Goal: Task Accomplishment & Management: Manage account settings

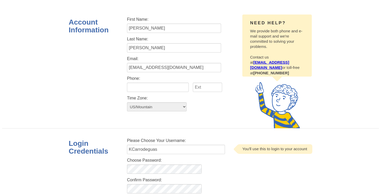
scroll to position [97, 0]
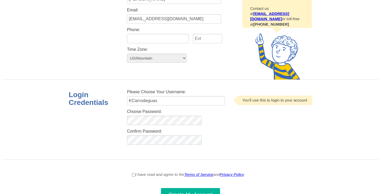
click at [145, 60] on select "US/Pacific US/Central US/Mountain US/Eastern US/Alaska US/Arizona US/East-India…" at bounding box center [157, 58] width 60 height 9
select select "1"
click at [127, 54] on select "US/Pacific US/Central US/Mountain US/Eastern US/Alaska US/Arizona US/East-India…" at bounding box center [157, 58] width 60 height 9
click at [132, 176] on input "I have read and agree to the Terms of Service and Privacy Policy ." at bounding box center [133, 175] width 3 height 6
checkbox input "true"
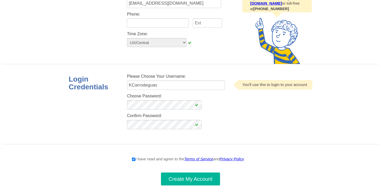
scroll to position [115, 0]
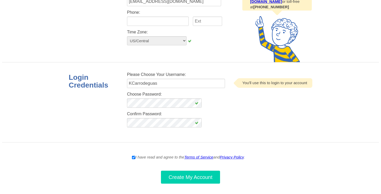
click at [173, 177] on span "Create My Account" at bounding box center [191, 177] width 44 height 6
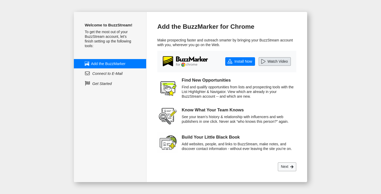
click at [280, 59] on link "Watch Video" at bounding box center [275, 61] width 32 height 9
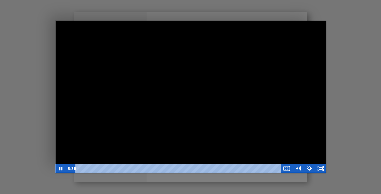
click at [355, 68] on div at bounding box center [190, 97] width 381 height 194
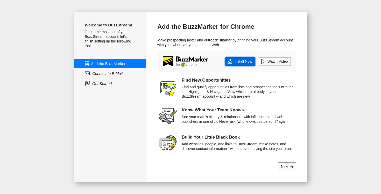
click at [240, 64] on link "Install Now" at bounding box center [240, 61] width 30 height 9
click at [293, 166] on span at bounding box center [291, 167] width 3 height 4
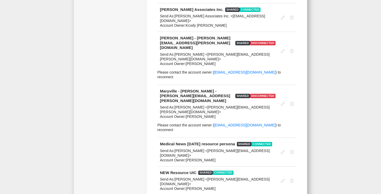
scroll to position [1122, 0]
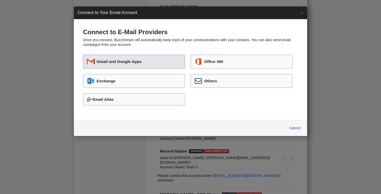
click at [169, 57] on button "Gmail and Google Apps" at bounding box center [134, 62] width 102 height 14
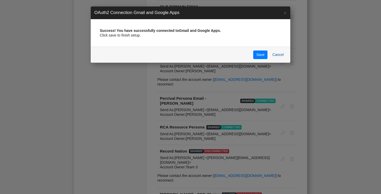
click at [263, 60] on div "Save Cancel" at bounding box center [191, 55] width 200 height 16
click at [263, 56] on button "Save" at bounding box center [260, 55] width 14 height 9
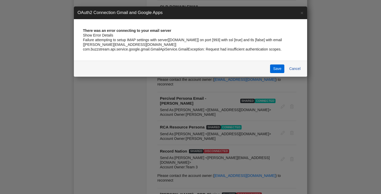
click at [276, 70] on button "Save" at bounding box center [277, 69] width 14 height 9
click at [298, 68] on button "Cancel" at bounding box center [294, 69] width 17 height 9
click at [302, 12] on link "×" at bounding box center [302, 12] width 10 height 13
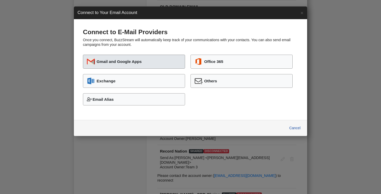
click at [147, 60] on button "Gmail and Google Apps" at bounding box center [134, 62] width 102 height 14
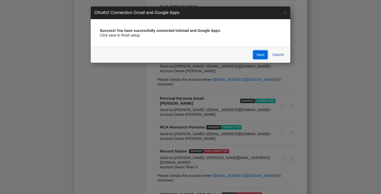
click at [261, 54] on button "Save" at bounding box center [260, 55] width 14 height 9
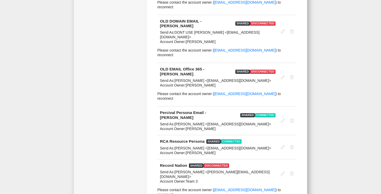
scroll to position [1110, 0]
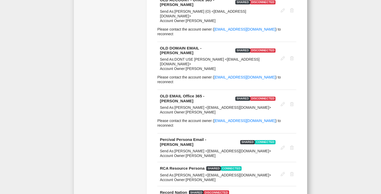
scroll to position [1134, 0]
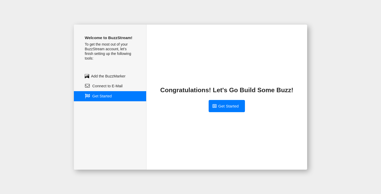
scroll to position [0, 0]
click at [233, 102] on link "Get Started" at bounding box center [227, 106] width 36 height 12
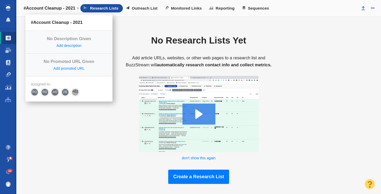
click at [60, 9] on h4 "#Account Cleanup - 2021" at bounding box center [50, 8] width 52 height 5
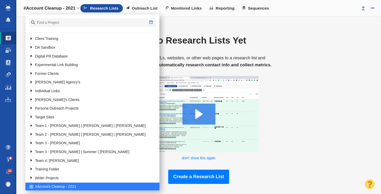
scroll to position [26, 0]
click at [31, 100] on link at bounding box center [29, 99] width 7 height 6
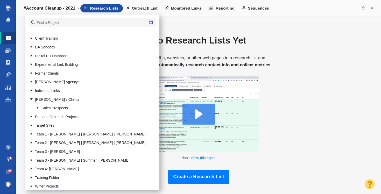
click at [31, 100] on link at bounding box center [29, 99] width 7 height 6
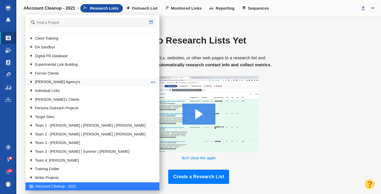
click at [32, 81] on link at bounding box center [29, 82] width 7 height 6
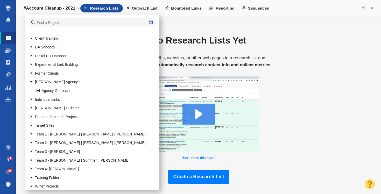
click at [32, 81] on link at bounding box center [29, 82] width 7 height 6
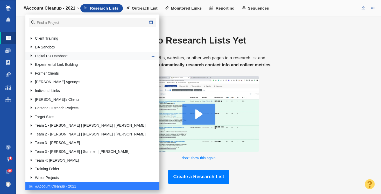
click at [32, 57] on link at bounding box center [29, 56] width 7 height 6
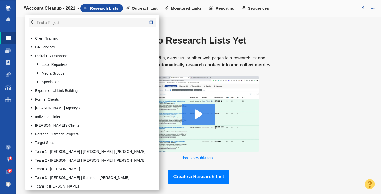
click at [32, 57] on link at bounding box center [29, 56] width 7 height 6
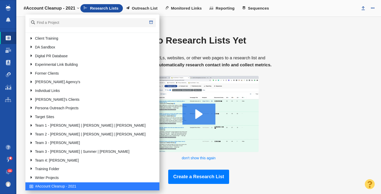
click at [10, 33] on link "Projects" at bounding box center [8, 38] width 16 height 12
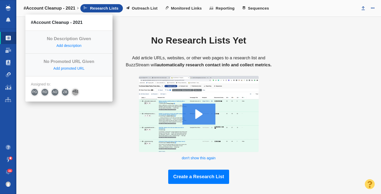
click at [70, 6] on h4 "#Account Cleanup - 2021" at bounding box center [50, 8] width 52 height 5
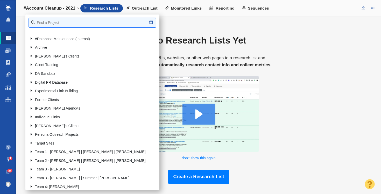
click at [66, 19] on input "text" at bounding box center [92, 22] width 127 height 9
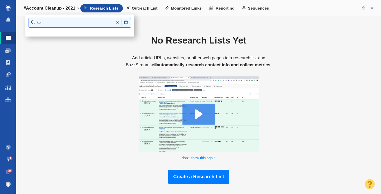
type input "kol"
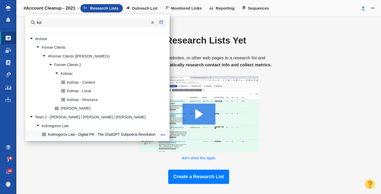
click at [92, 137] on link "Kolmogorov Law - Digital PR - The ChatGPT Subpoena Revolution" at bounding box center [100, 135] width 118 height 8
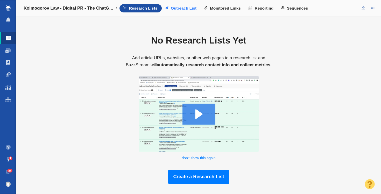
click at [188, 10] on span "Outreach List" at bounding box center [184, 8] width 26 height 5
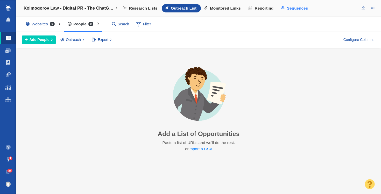
click at [289, 9] on span "Sequences" at bounding box center [297, 8] width 21 height 5
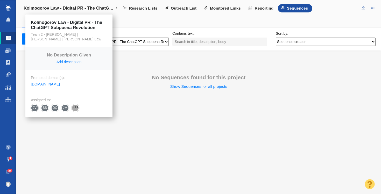
click at [76, 7] on h4 "Kolmogorov Law - Digital PR - The ChatGPT Subpoena Revolution" at bounding box center [69, 8] width 91 height 5
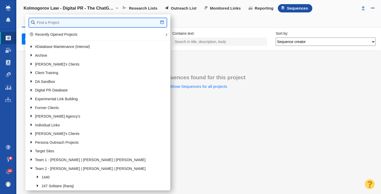
click at [66, 21] on input "text" at bounding box center [98, 22] width 138 height 9
type input "brady"
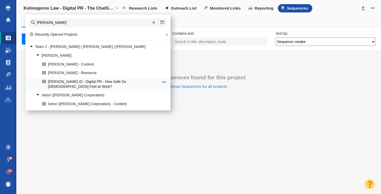
click at [98, 84] on link "[PERSON_NAME] ID - Digital PR - How Safe Do [DEMOGRAPHIC_DATA] Feel at Work?" at bounding box center [100, 84] width 119 height 13
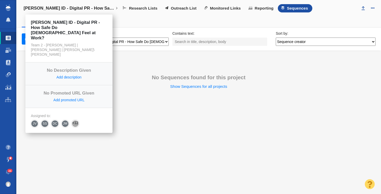
click at [90, 10] on h4 "[PERSON_NAME] ID - Digital PR - How Safe Do [DEMOGRAPHIC_DATA] Feel at Work?" at bounding box center [69, 8] width 91 height 5
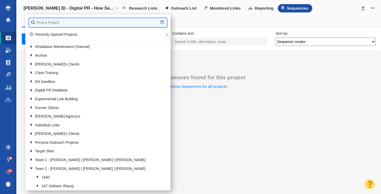
click at [79, 22] on input "text" at bounding box center [98, 22] width 138 height 9
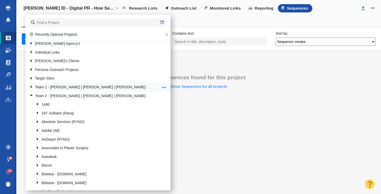
click at [31, 86] on link at bounding box center [29, 87] width 7 height 6
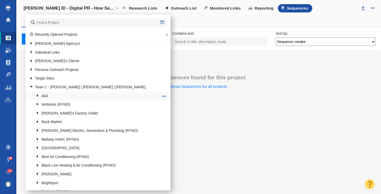
click at [49, 96] on link "AGI" at bounding box center [97, 96] width 125 height 8
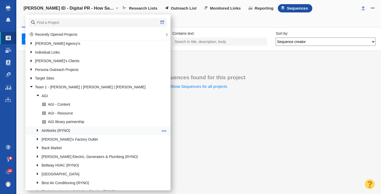
click at [37, 129] on link at bounding box center [35, 131] width 7 height 6
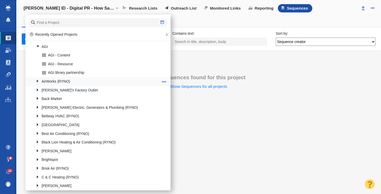
scroll to position [155, 0]
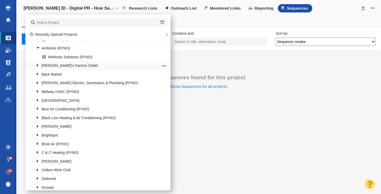
click at [37, 67] on link at bounding box center [35, 65] width 7 height 6
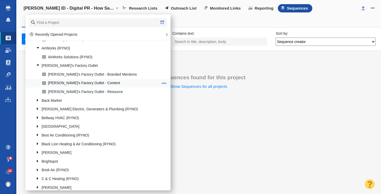
click at [74, 82] on link "[PERSON_NAME]'s Factory Outlet - Content" at bounding box center [100, 83] width 119 height 8
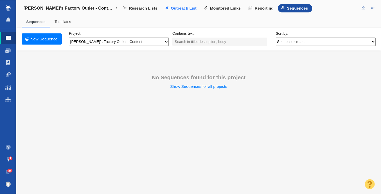
click at [171, 7] on span "Outreach List" at bounding box center [184, 8] width 26 height 5
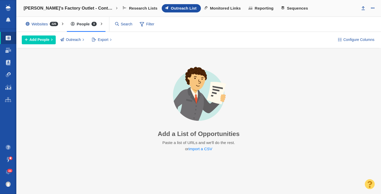
click at [46, 23] on div "Websites 326" at bounding box center [43, 24] width 43 height 12
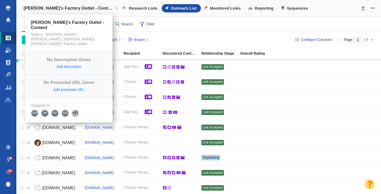
click at [57, 4] on link "[PERSON_NAME]'s Factory Outlet - Content" at bounding box center [70, 8] width 101 height 12
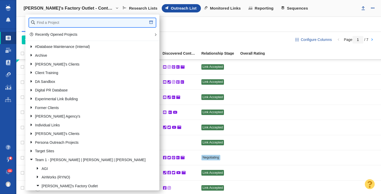
click at [90, 24] on input "text" at bounding box center [92, 22] width 127 height 9
type input "brady"
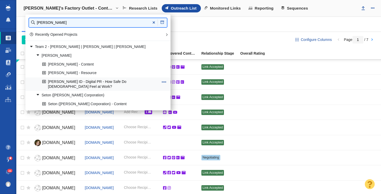
click at [92, 82] on link "[PERSON_NAME] ID - Digital PR - How Safe Do [DEMOGRAPHIC_DATA] Feel at Work?" at bounding box center [100, 84] width 119 height 13
